Goal: Information Seeking & Learning: Learn about a topic

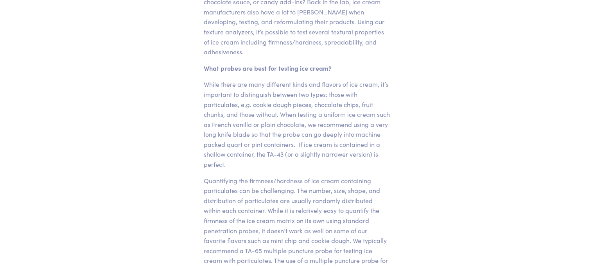
scroll to position [371, 0]
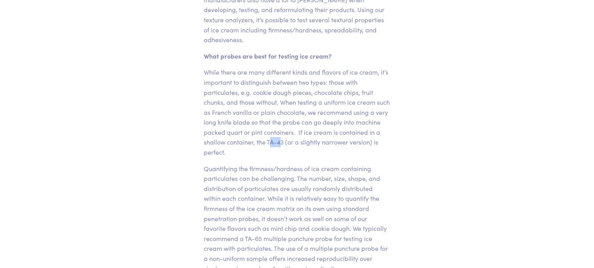
drag, startPoint x: 312, startPoint y: 142, endPoint x: 324, endPoint y: 143, distance: 11.8
click at [324, 143] on p "While there are many different kinds and flavors of ice cream, it’s important t…" at bounding box center [297, 112] width 186 height 90
drag, startPoint x: 310, startPoint y: 142, endPoint x: 324, endPoint y: 141, distance: 14.5
click at [324, 141] on p "While there are many different kinds and flavors of ice cream, it’s important t…" at bounding box center [297, 112] width 186 height 90
copy p "TA-43"
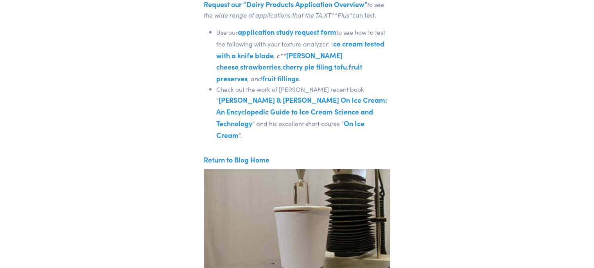
scroll to position [949, 0]
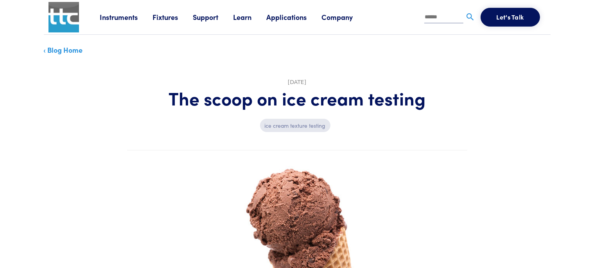
click at [118, 14] on link "Instruments" at bounding box center [126, 17] width 53 height 10
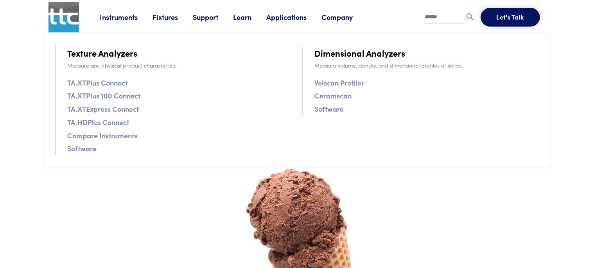
click at [168, 20] on link "Fixtures" at bounding box center [173, 17] width 40 height 10
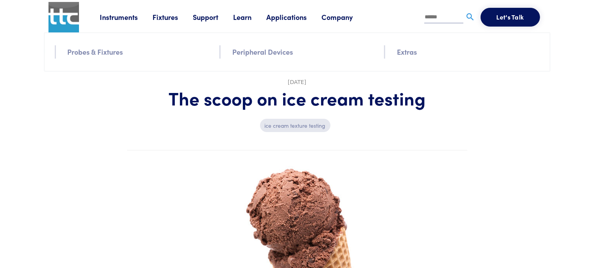
click at [166, 16] on link "Fixtures" at bounding box center [173, 17] width 40 height 10
click at [166, 17] on link "Fixtures" at bounding box center [173, 17] width 40 height 10
click at [107, 56] on link "Probes & Fixtures" at bounding box center [95, 51] width 55 height 11
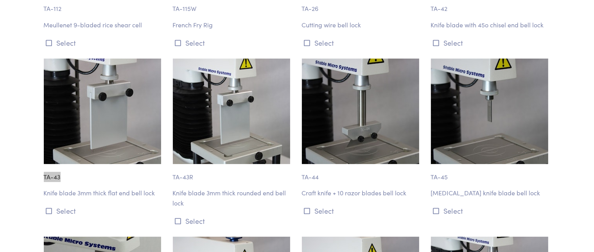
scroll to position [3157, 0]
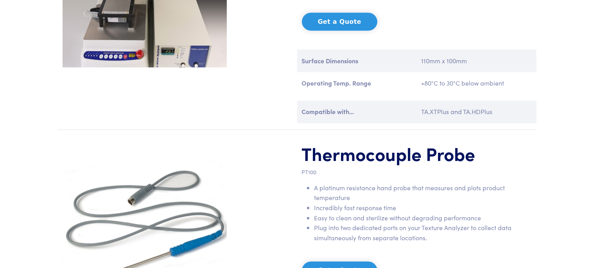
scroll to position [1403, 0]
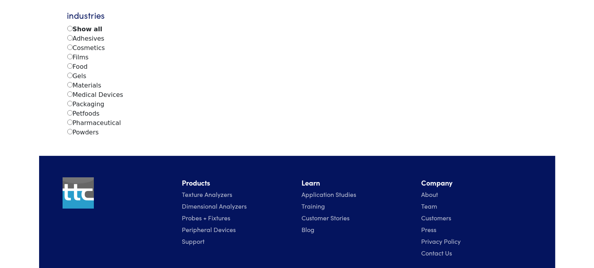
scroll to position [165, 0]
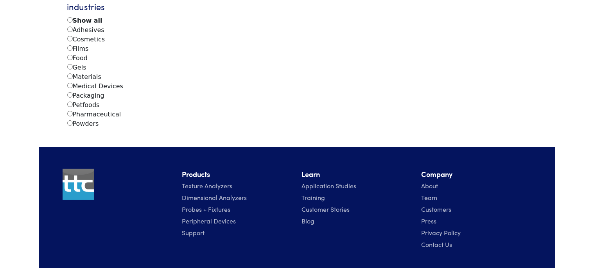
click at [74, 55] on label "Food" at bounding box center [77, 58] width 20 height 9
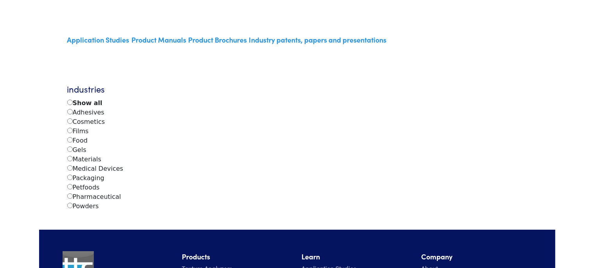
scroll to position [41, 0]
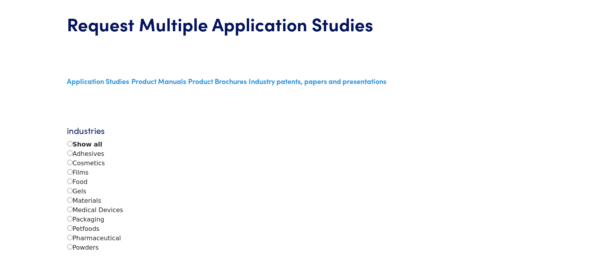
click at [104, 81] on link "Application Studies" at bounding box center [98, 81] width 62 height 10
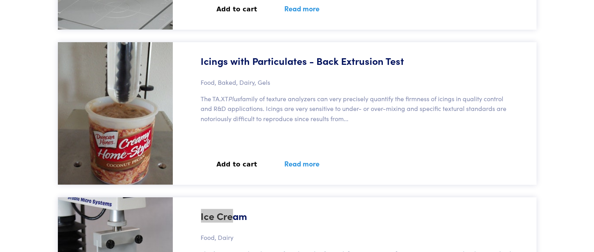
scroll to position [42019, 0]
